Goal: Task Accomplishment & Management: Use online tool/utility

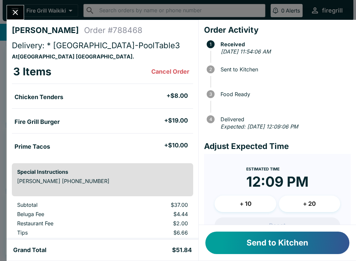
click at [274, 240] on button "Send to Kitchen" at bounding box center [278, 242] width 144 height 22
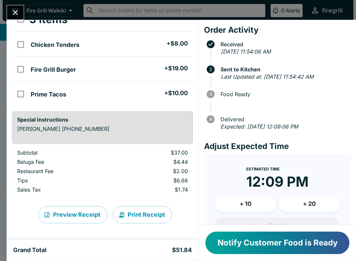
scroll to position [52, 0]
click at [18, 12] on icon "Close" at bounding box center [15, 12] width 9 height 9
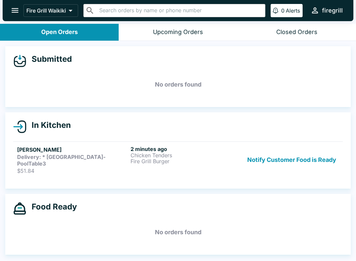
scroll to position [1, 0]
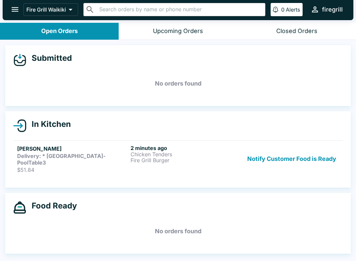
click at [277, 27] on button "Closed Orders" at bounding box center [297, 31] width 119 height 17
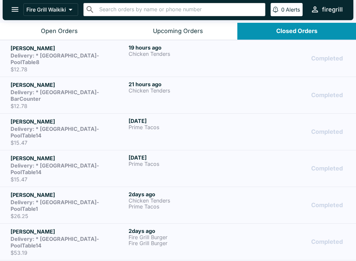
click at [71, 38] on button "Open Orders" at bounding box center [59, 31] width 119 height 17
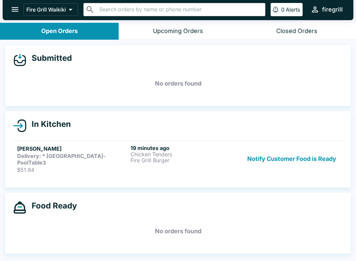
click at [115, 150] on h5 "[PERSON_NAME]" at bounding box center [72, 149] width 111 height 8
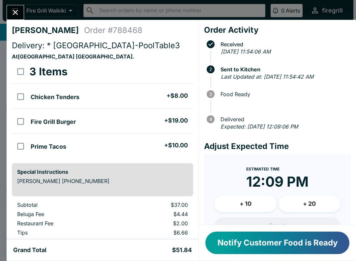
click at [24, 76] on input "select all" at bounding box center [20, 71] width 15 height 15
checkbox input "true"
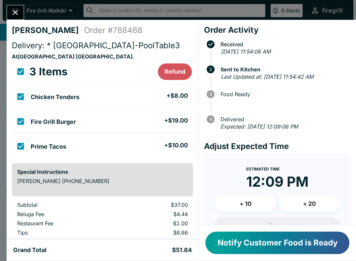
click at [21, 71] on input "select all" at bounding box center [20, 71] width 15 height 15
checkbox input "false"
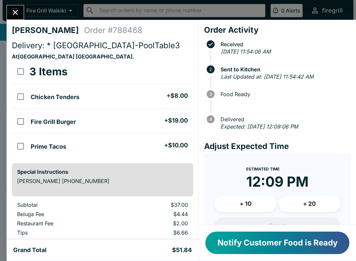
click at [1, 47] on div "Maddy loyens Order # 788468 Delivery: * [GEOGRAPHIC_DATA]-PoolTable3 At [GEOGRA…" at bounding box center [178, 130] width 356 height 261
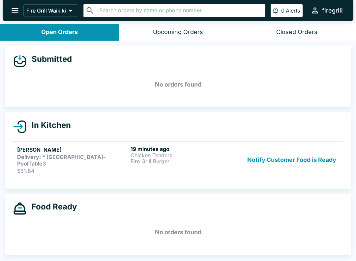
click at [266, 157] on button "Notify Customer Food is Ready" at bounding box center [292, 160] width 94 height 28
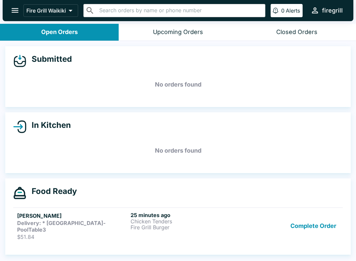
click at [72, 213] on h5 "[PERSON_NAME]" at bounding box center [72, 216] width 111 height 8
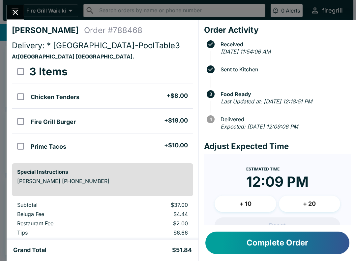
click at [11, 13] on icon "Close" at bounding box center [15, 12] width 9 height 9
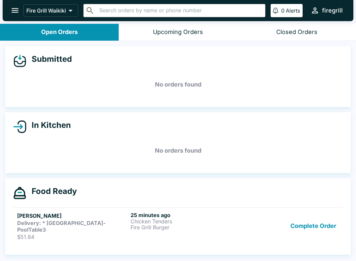
click at [293, 226] on button "Complete Order" at bounding box center [313, 226] width 51 height 28
